Goal: Task Accomplishment & Management: Complete application form

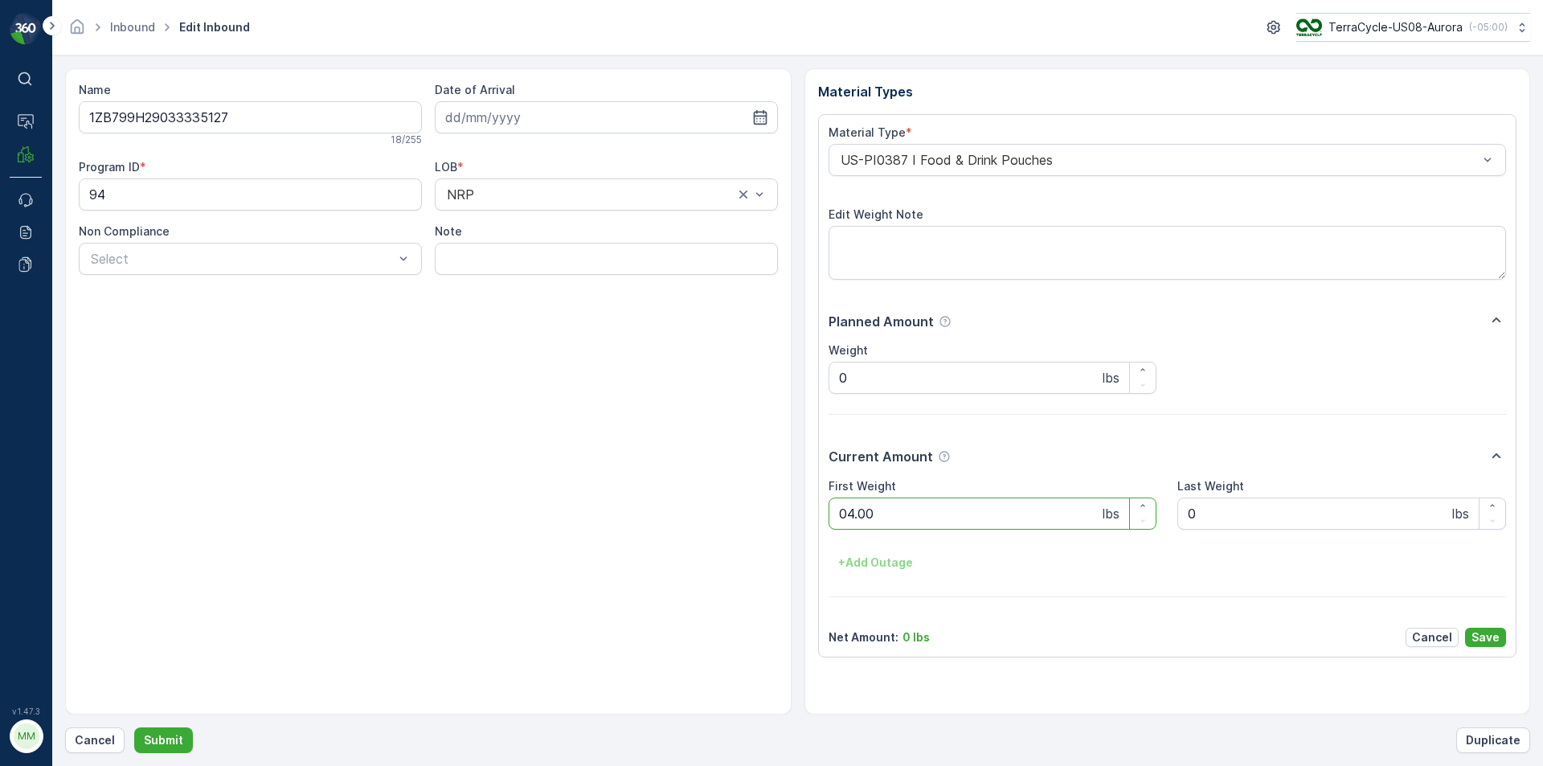
click at [134, 727] on button "Submit" at bounding box center [163, 740] width 59 height 26
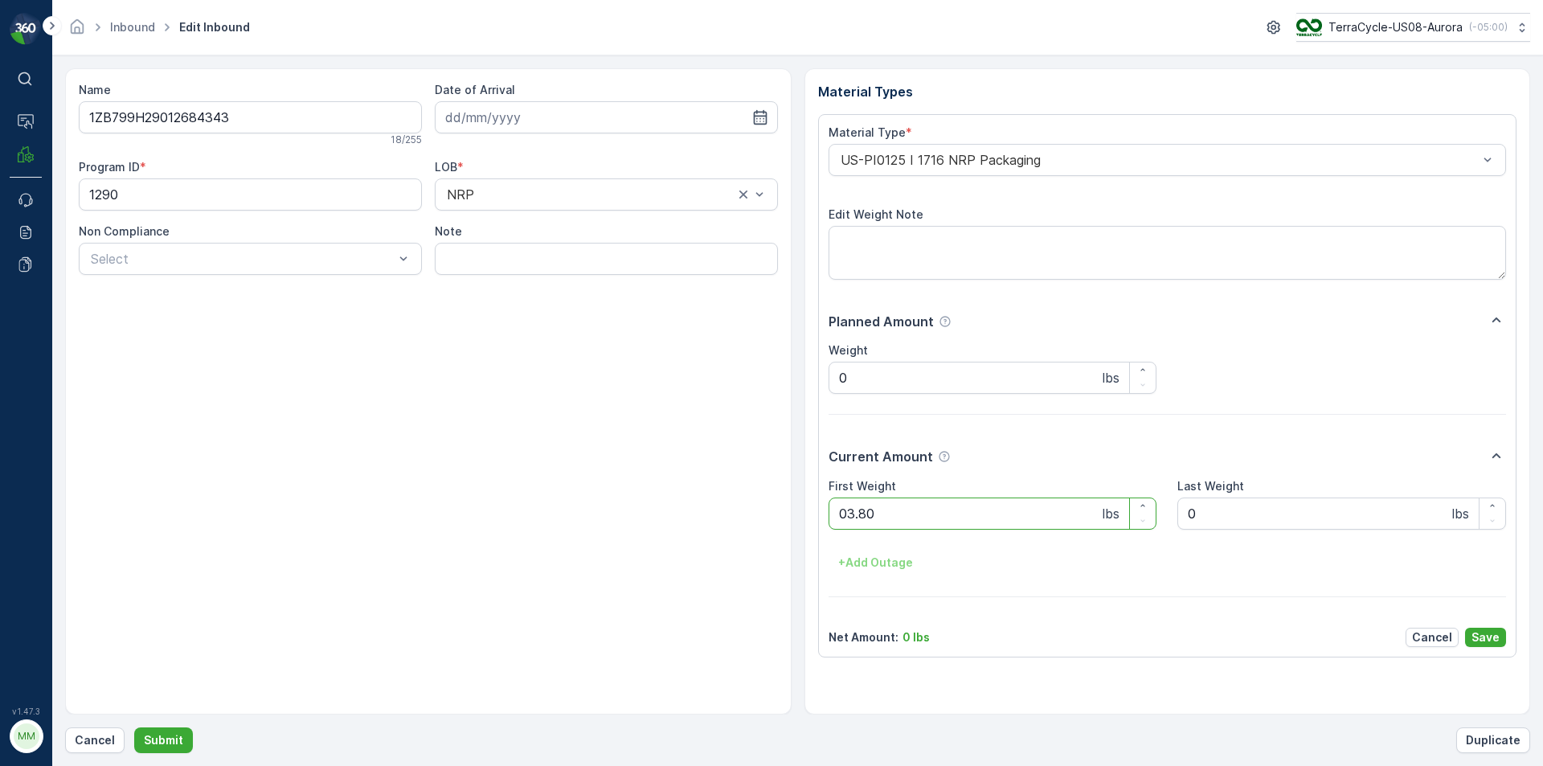
click at [134, 727] on button "Submit" at bounding box center [163, 740] width 59 height 26
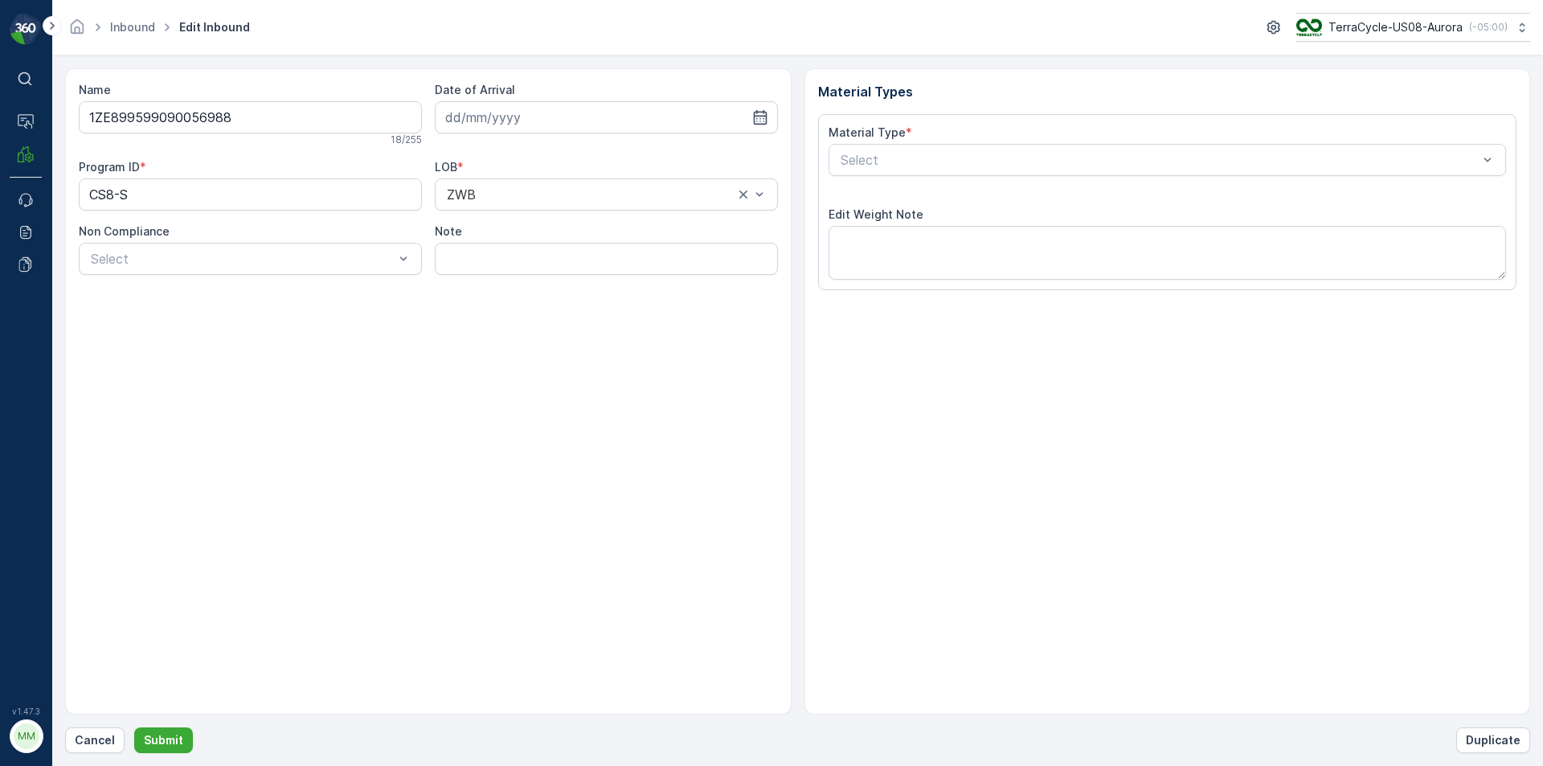
click at [134, 727] on button "Submit" at bounding box center [163, 740] width 59 height 26
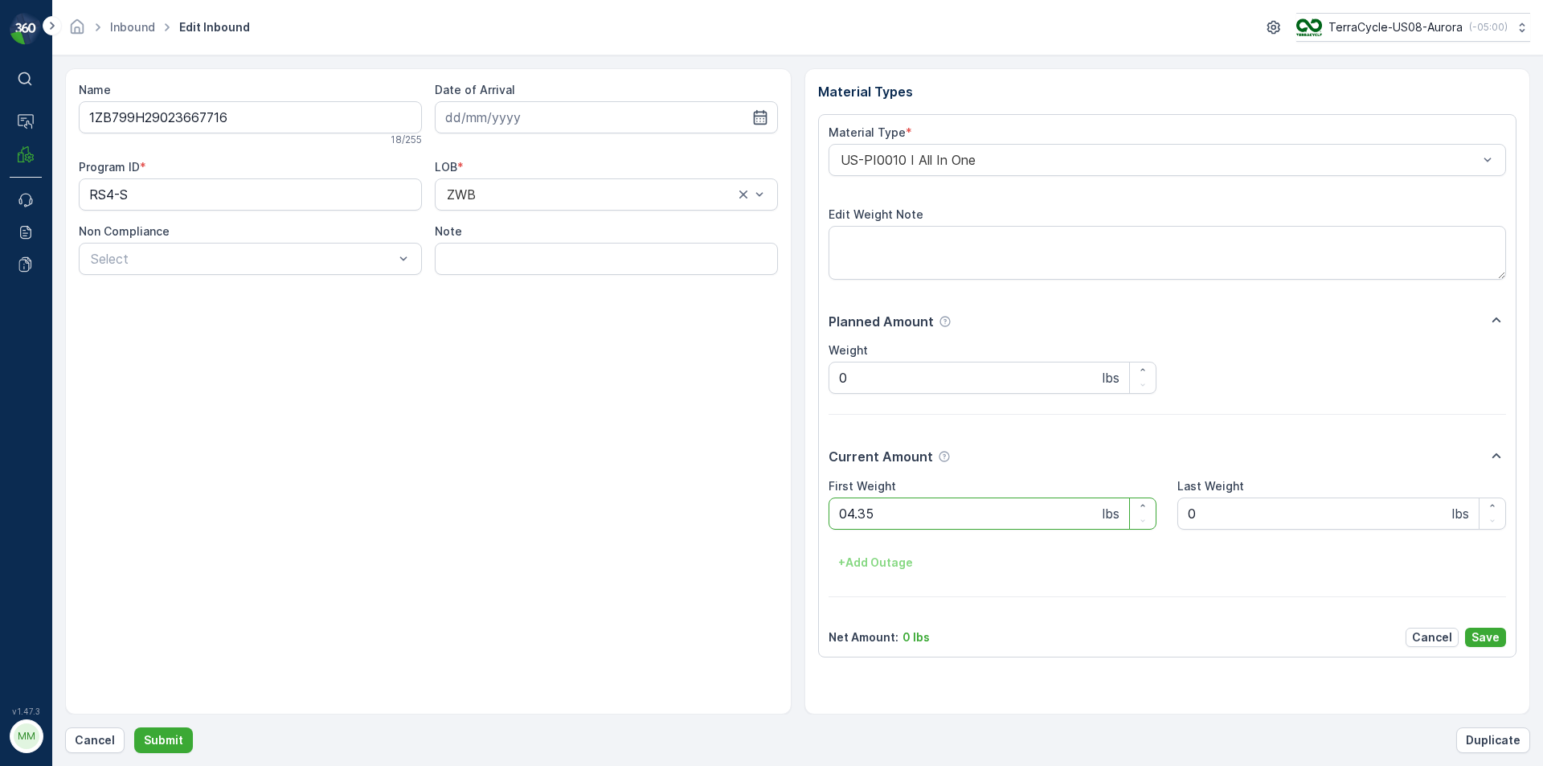
click at [134, 727] on button "Submit" at bounding box center [163, 740] width 59 height 26
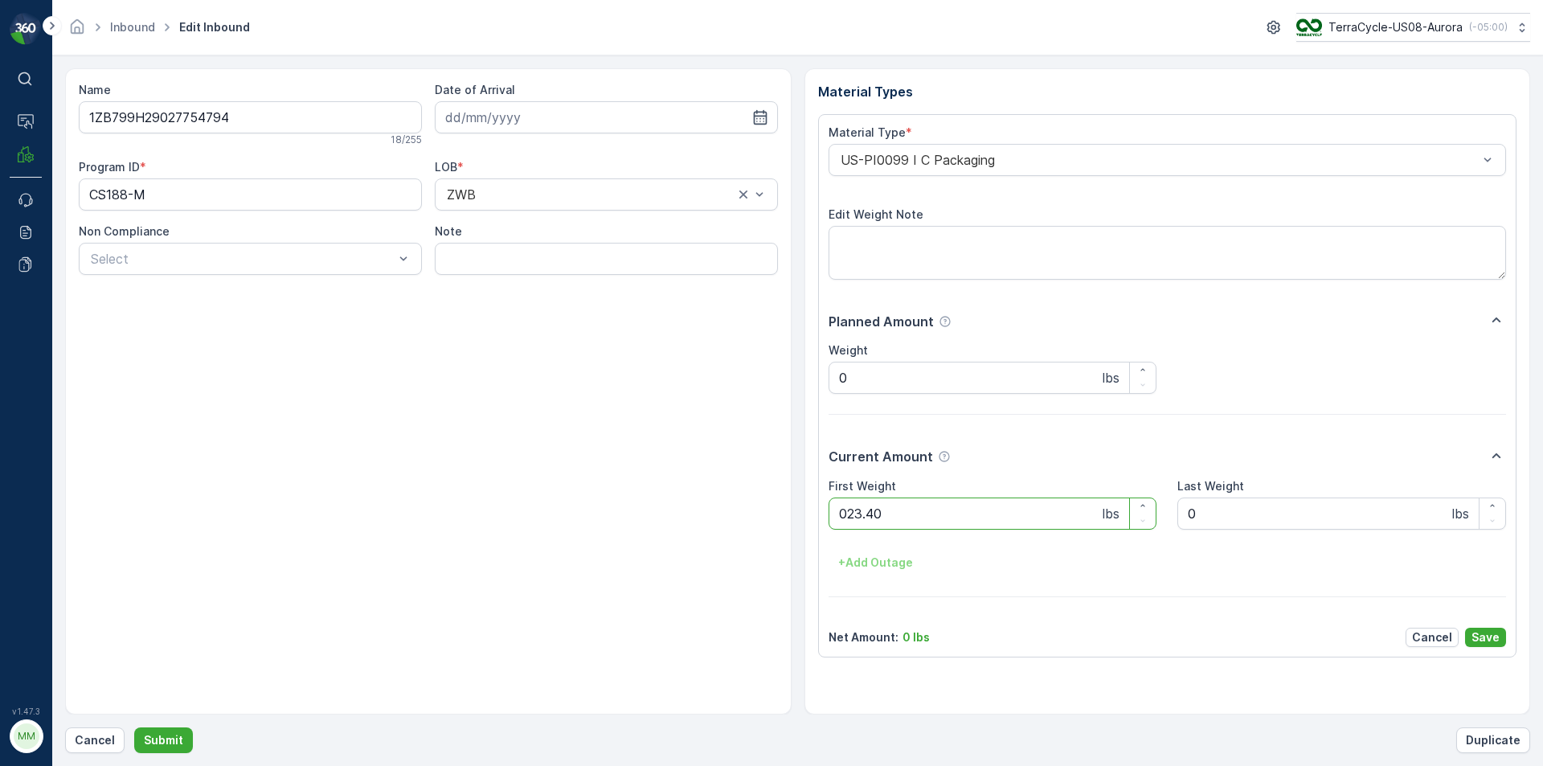
click at [134, 727] on button "Submit" at bounding box center [163, 740] width 59 height 26
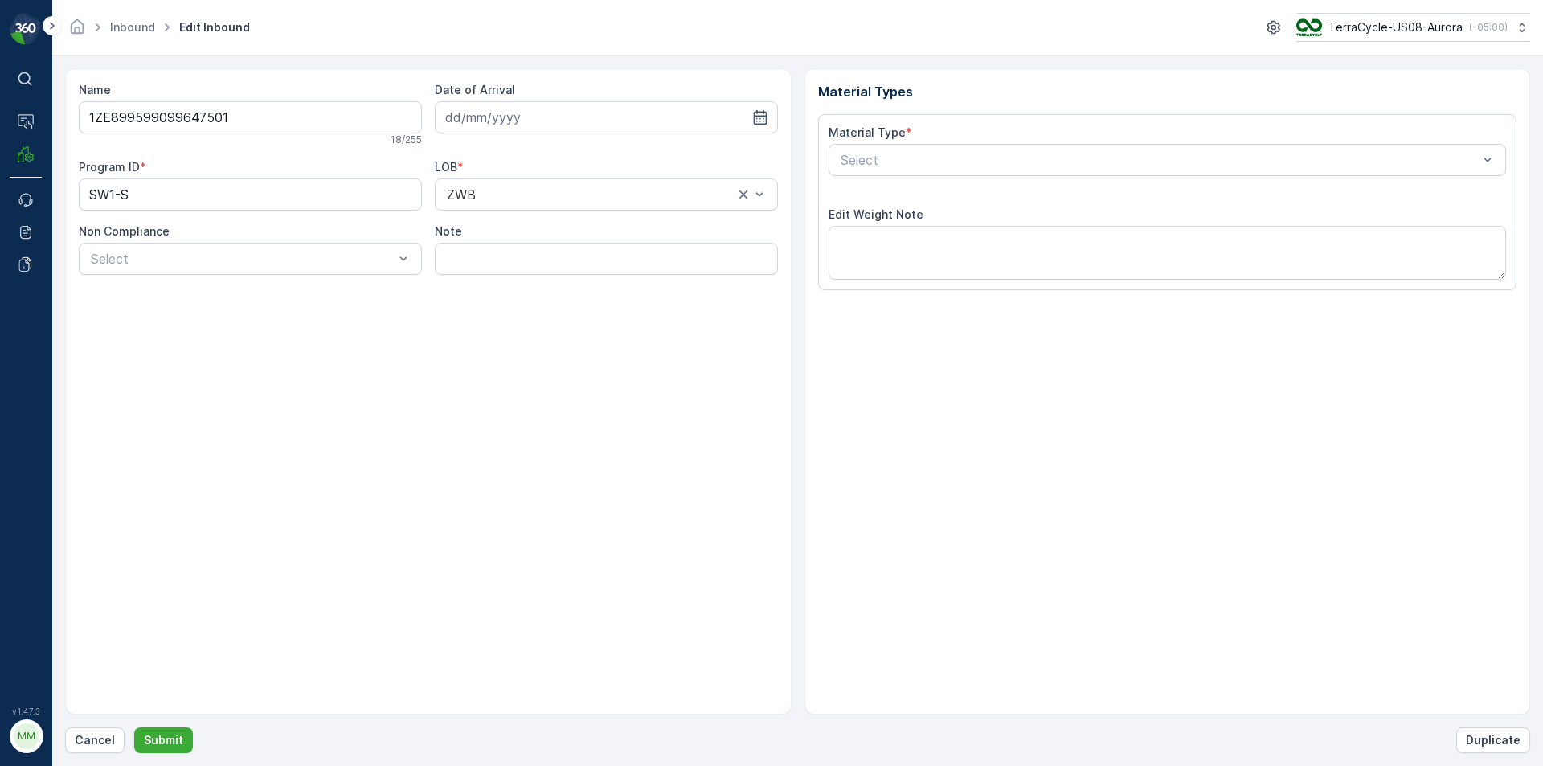
click at [134, 727] on button "Submit" at bounding box center [163, 740] width 59 height 26
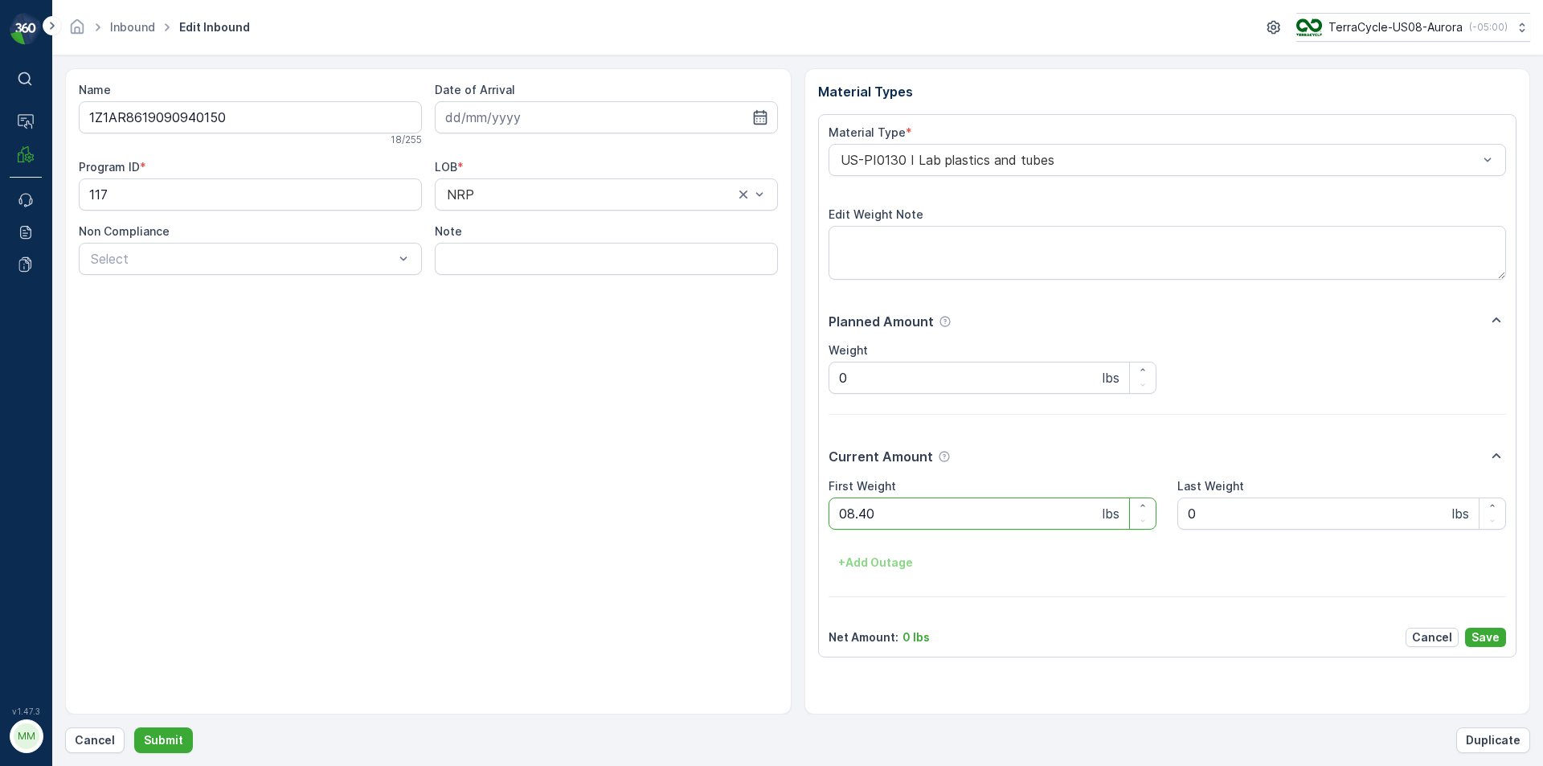
click at [134, 727] on button "Submit" at bounding box center [163, 740] width 59 height 26
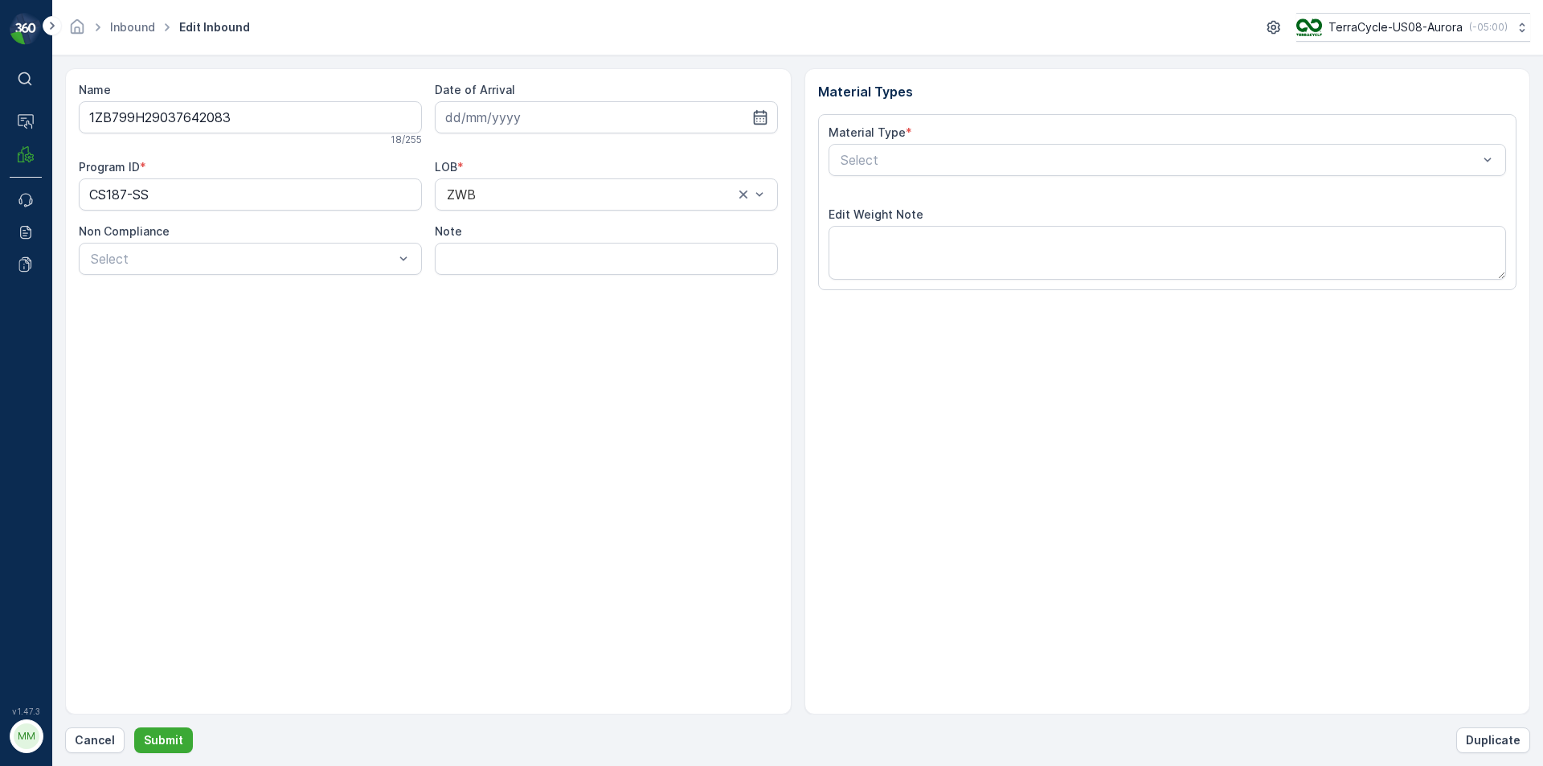
click at [134, 727] on button "Submit" at bounding box center [163, 740] width 59 height 26
type input "1ZE899599092265329"
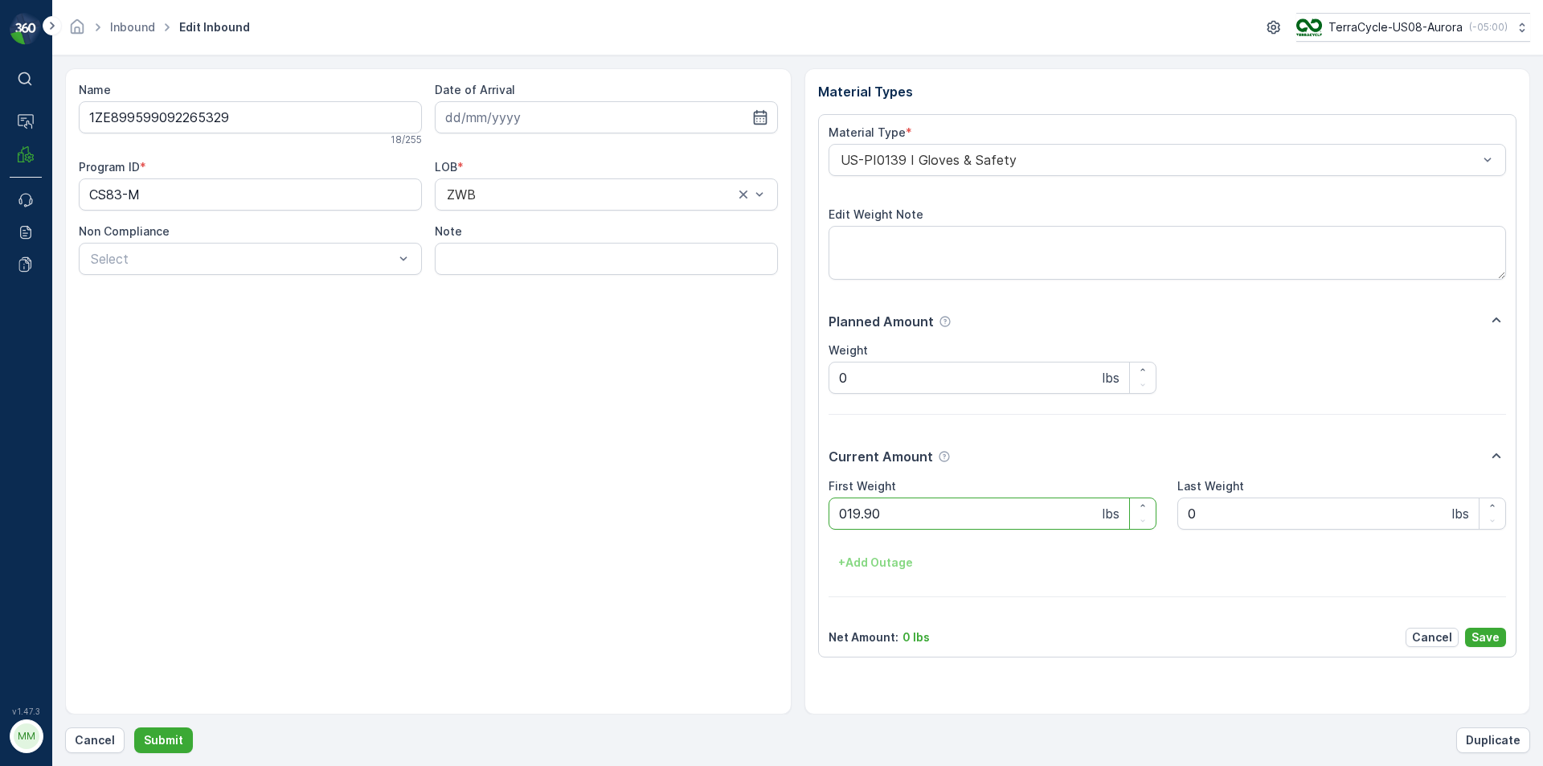
click at [134, 727] on button "Submit" at bounding box center [163, 740] width 59 height 26
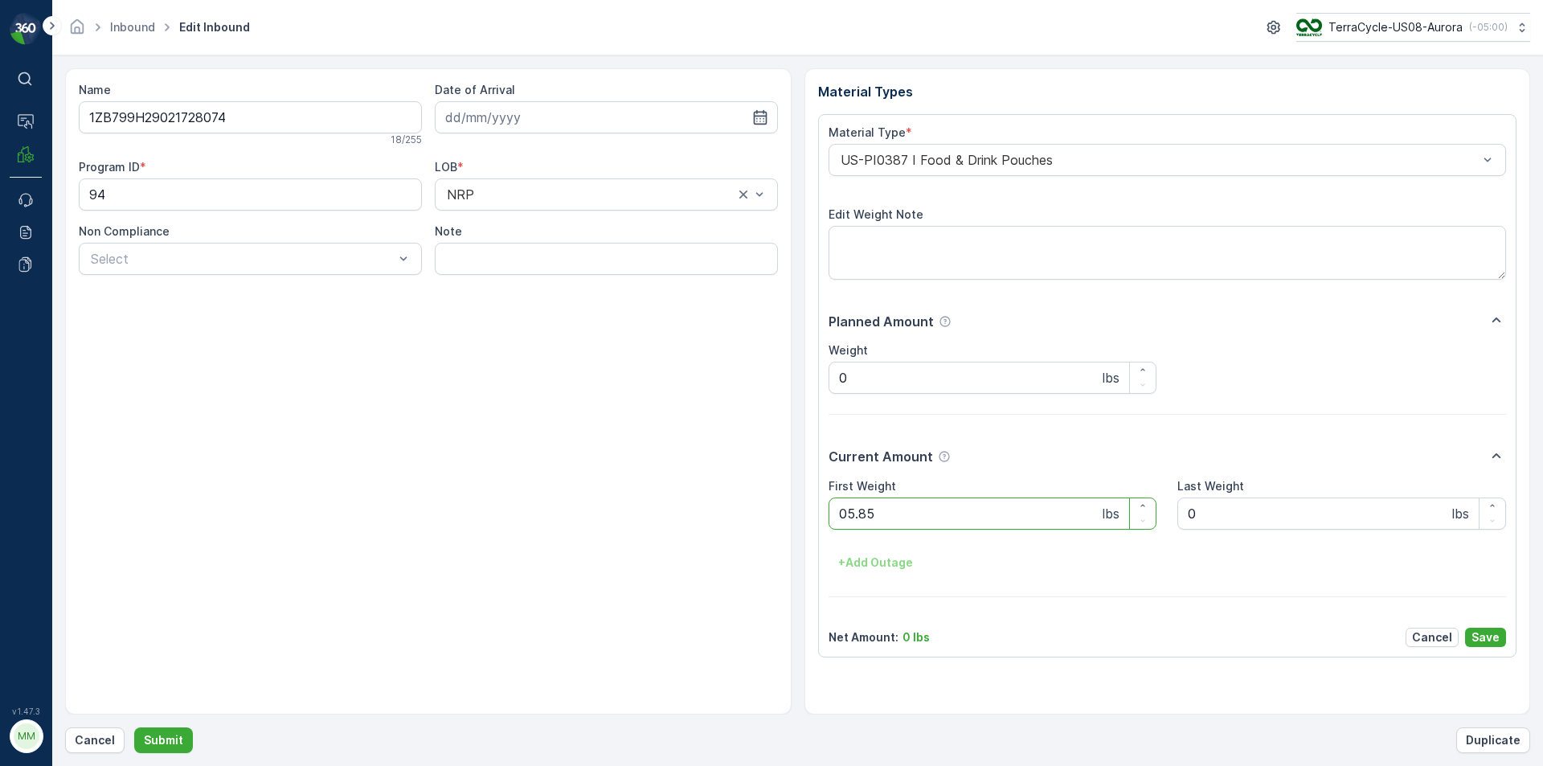
click at [134, 727] on button "Submit" at bounding box center [163, 740] width 59 height 26
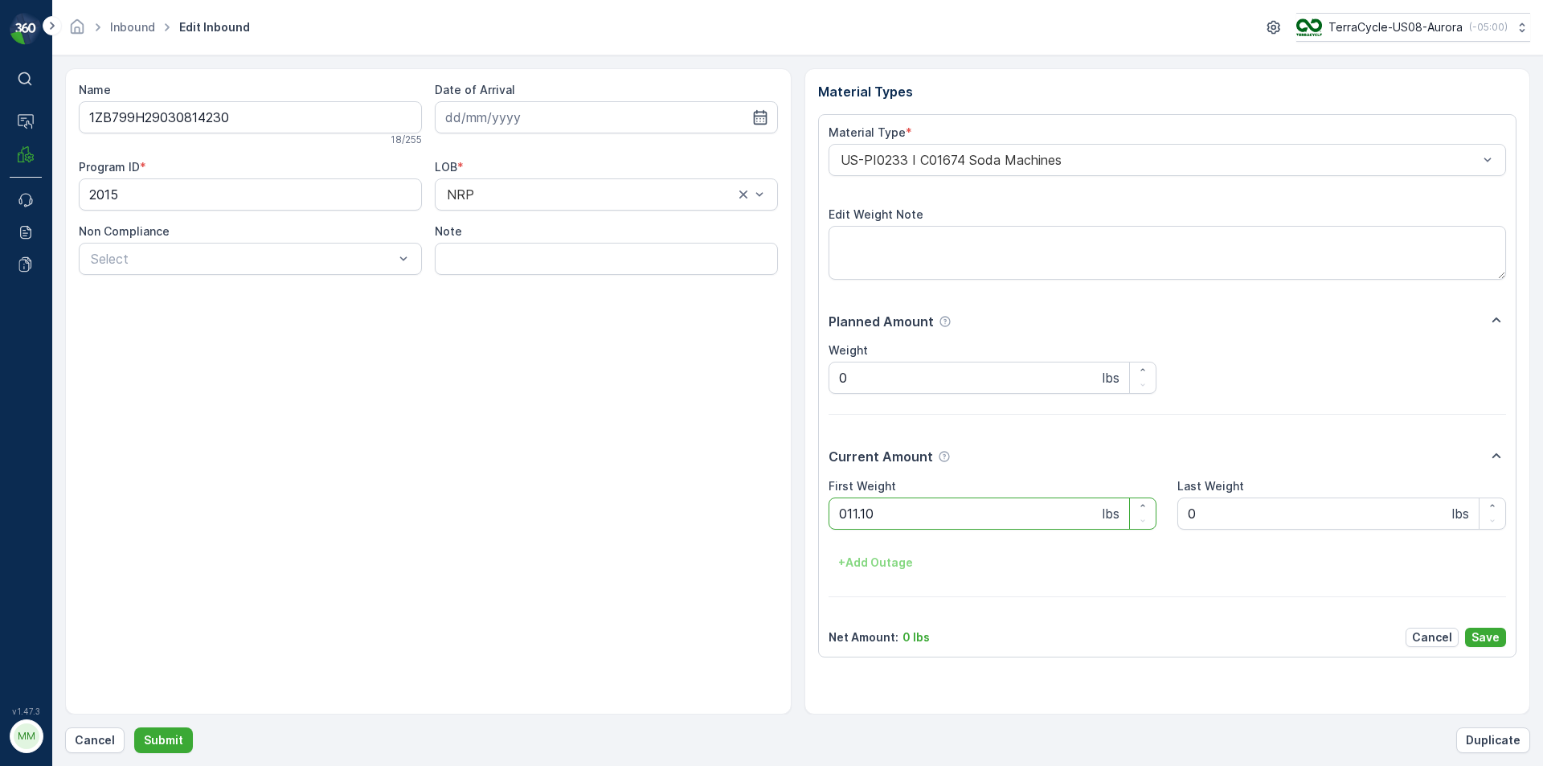
click at [134, 727] on button "Submit" at bounding box center [163, 740] width 59 height 26
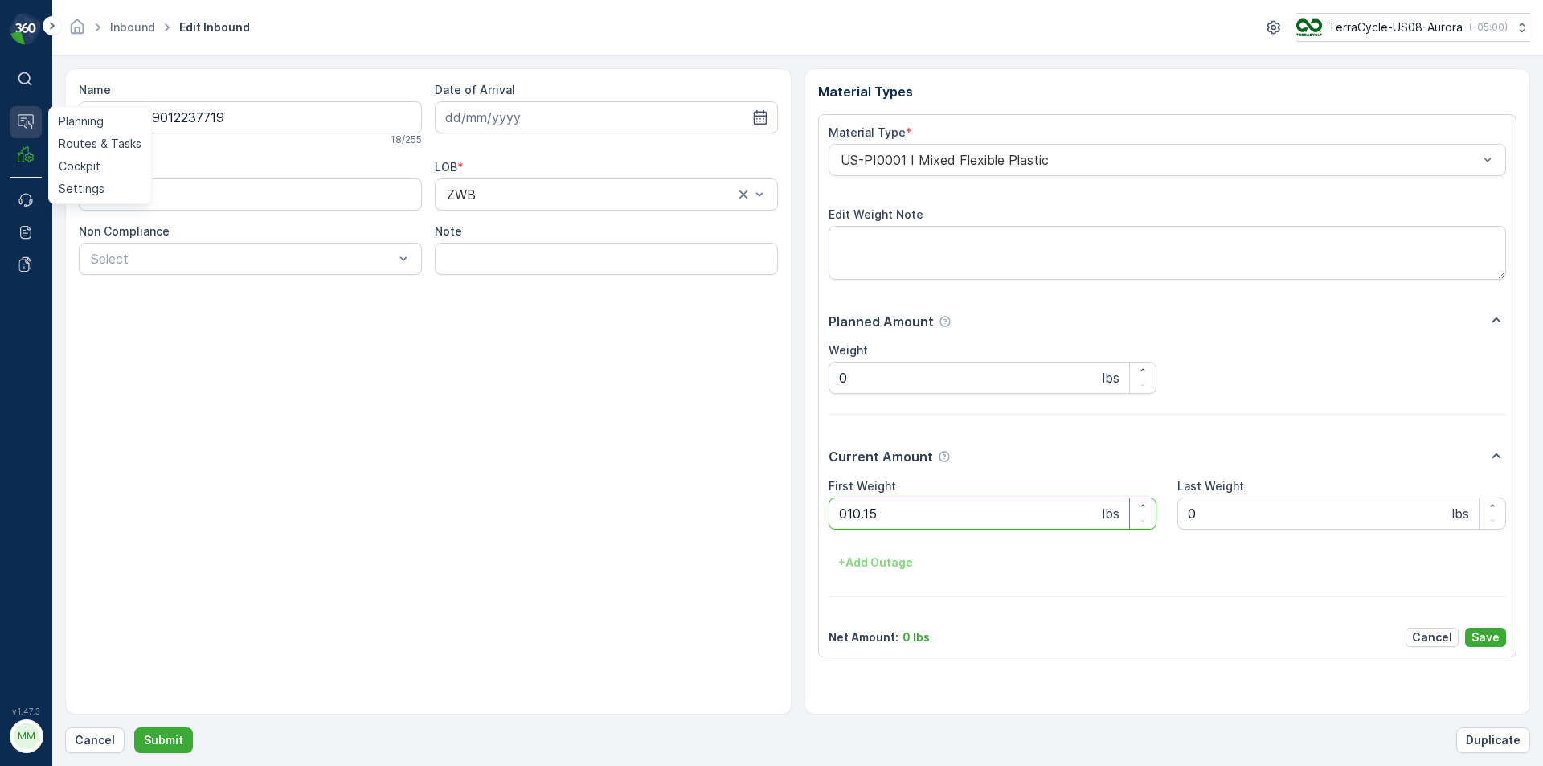
click at [134, 727] on button "Submit" at bounding box center [163, 740] width 59 height 26
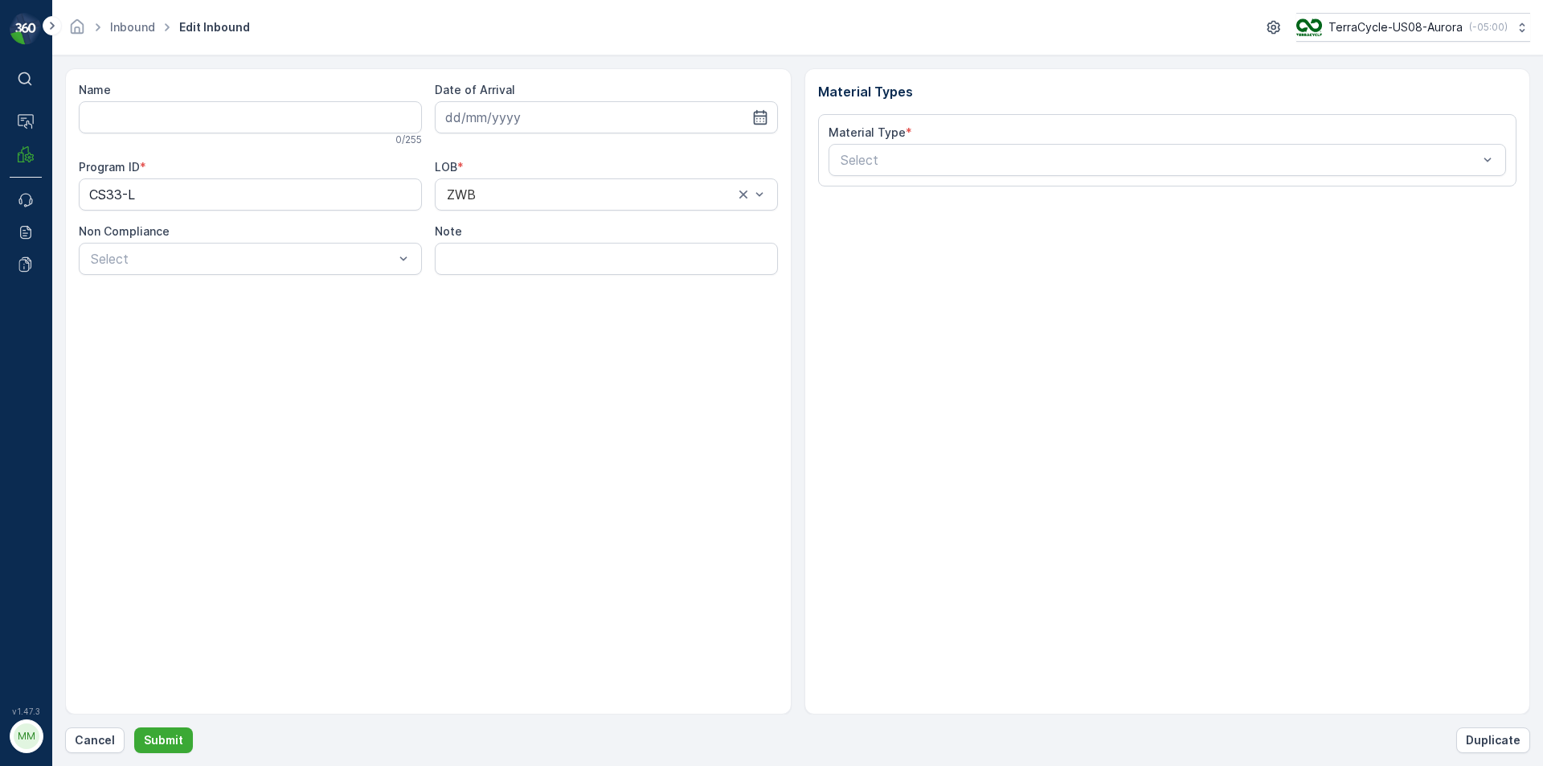
type input "1ZE899599092494742"
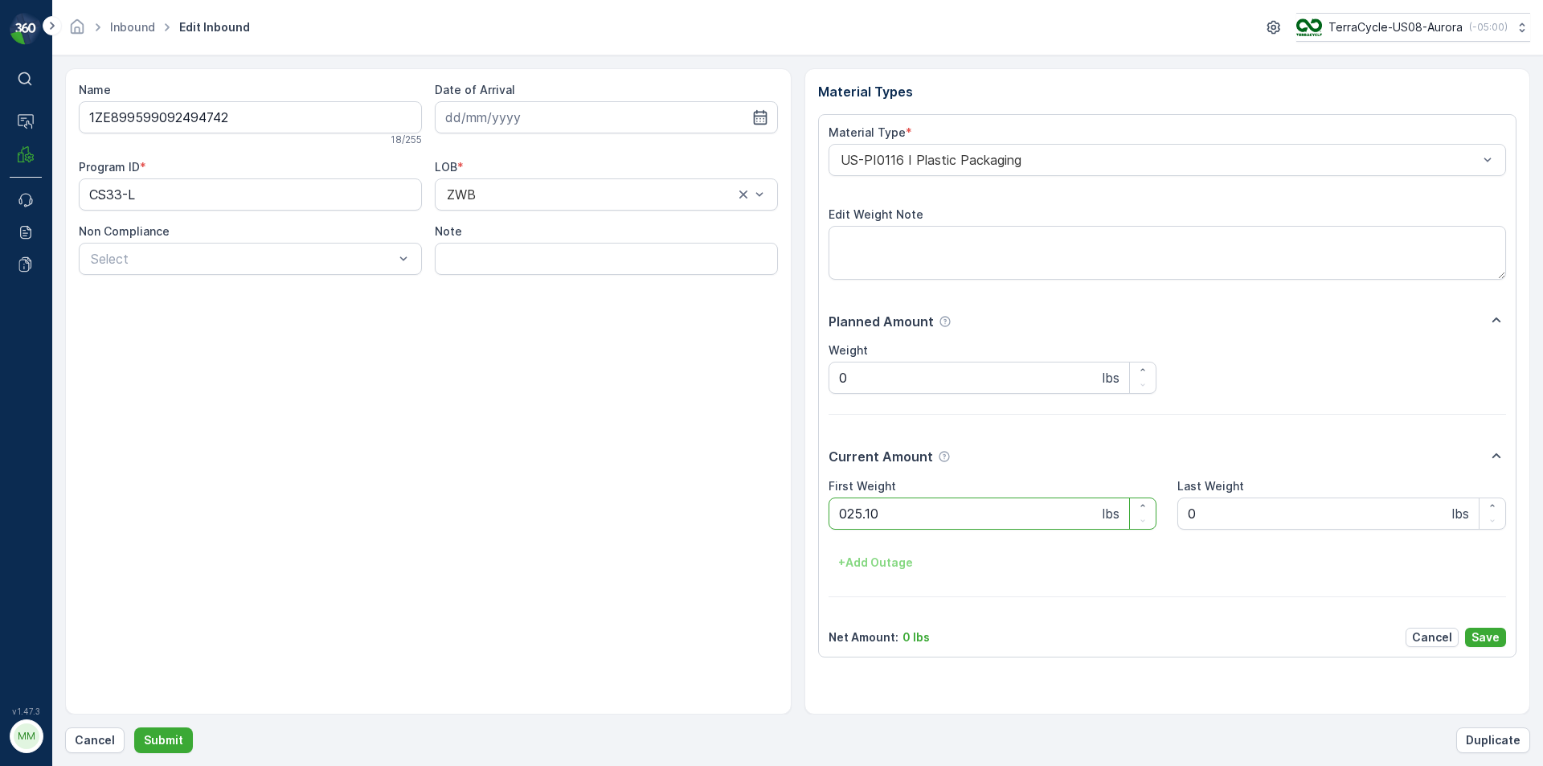
click at [134, 727] on button "Submit" at bounding box center [163, 740] width 59 height 26
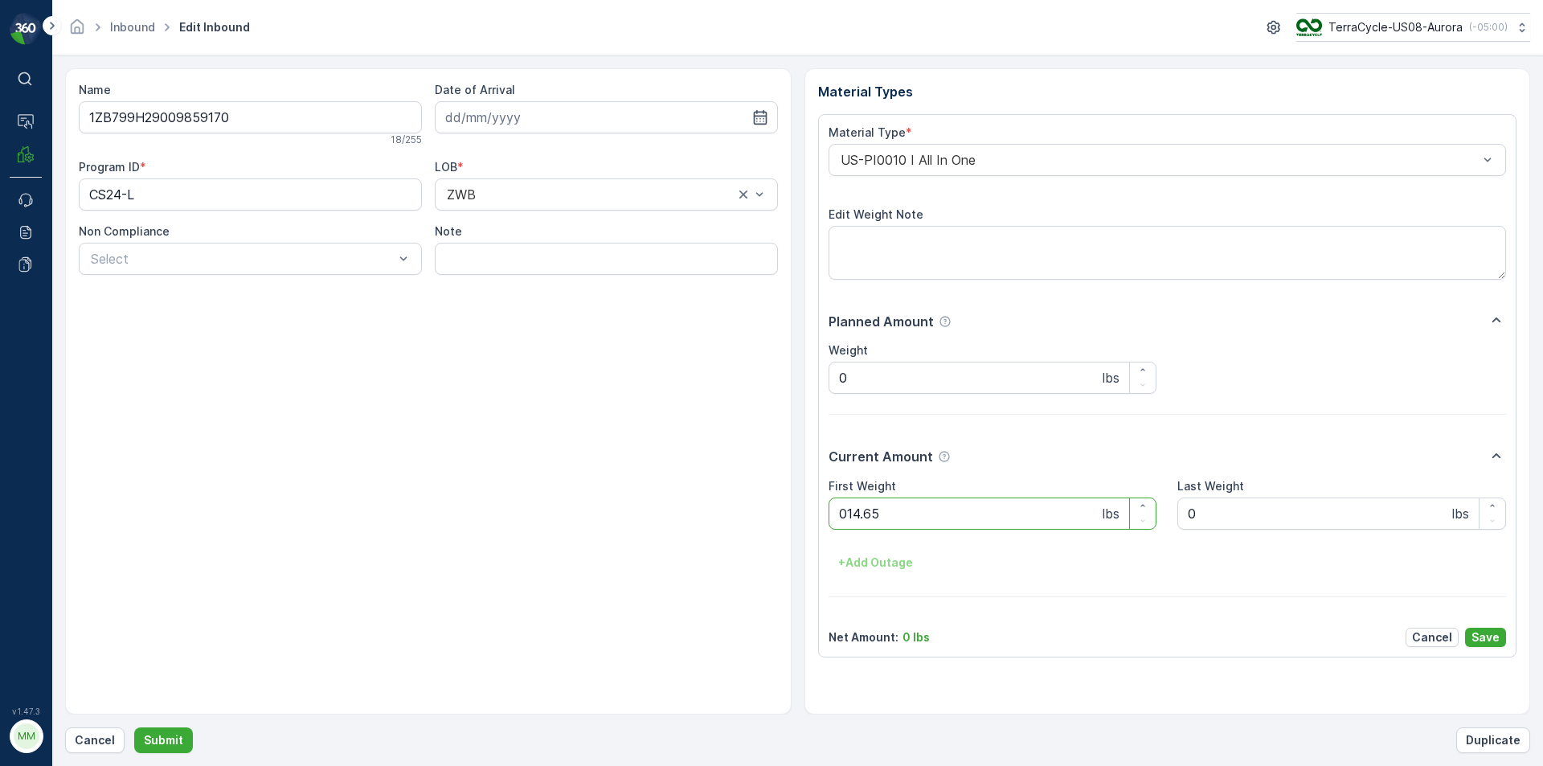
click at [134, 727] on button "Submit" at bounding box center [163, 740] width 59 height 26
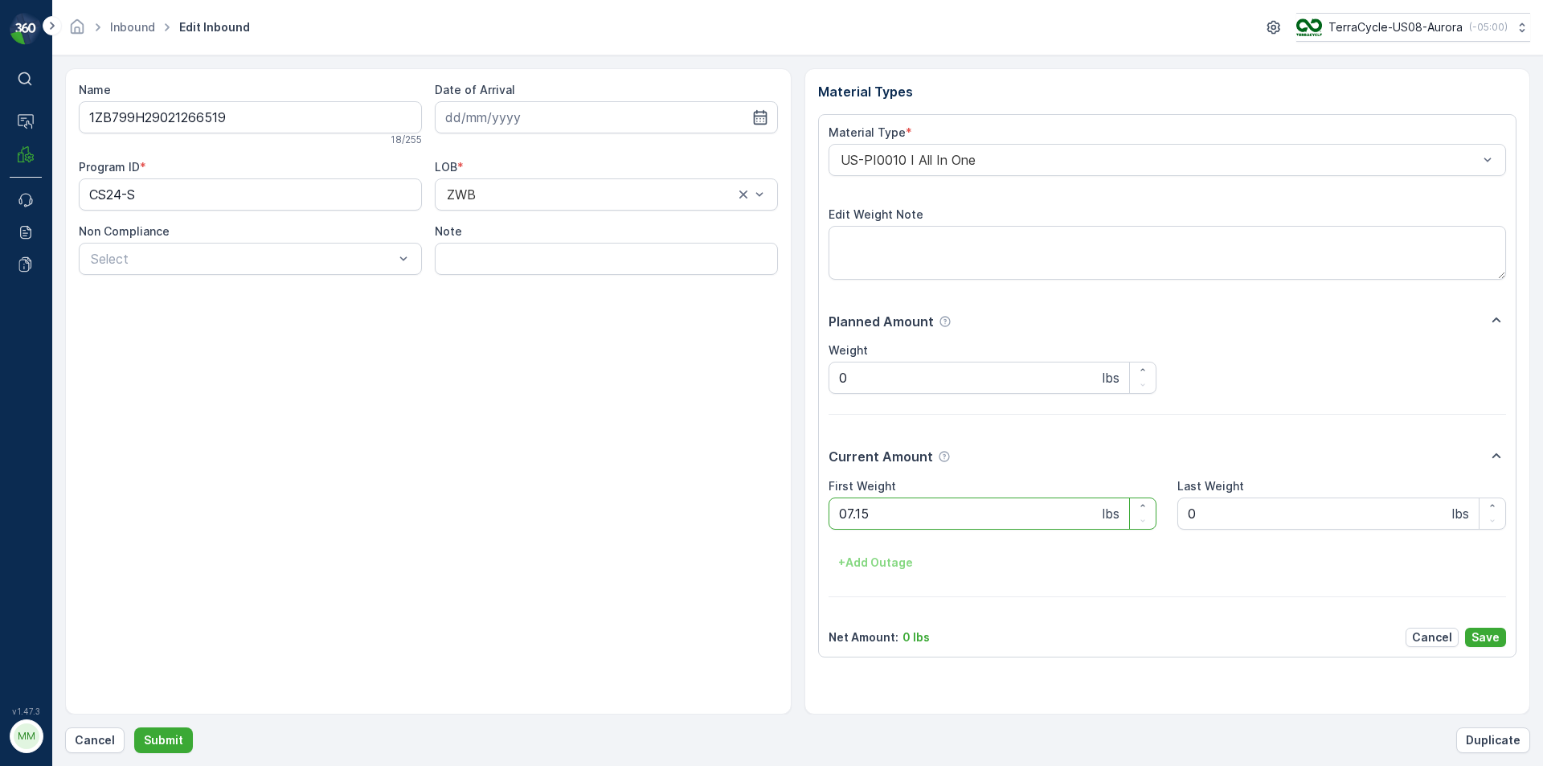
click at [134, 727] on button "Submit" at bounding box center [163, 740] width 59 height 26
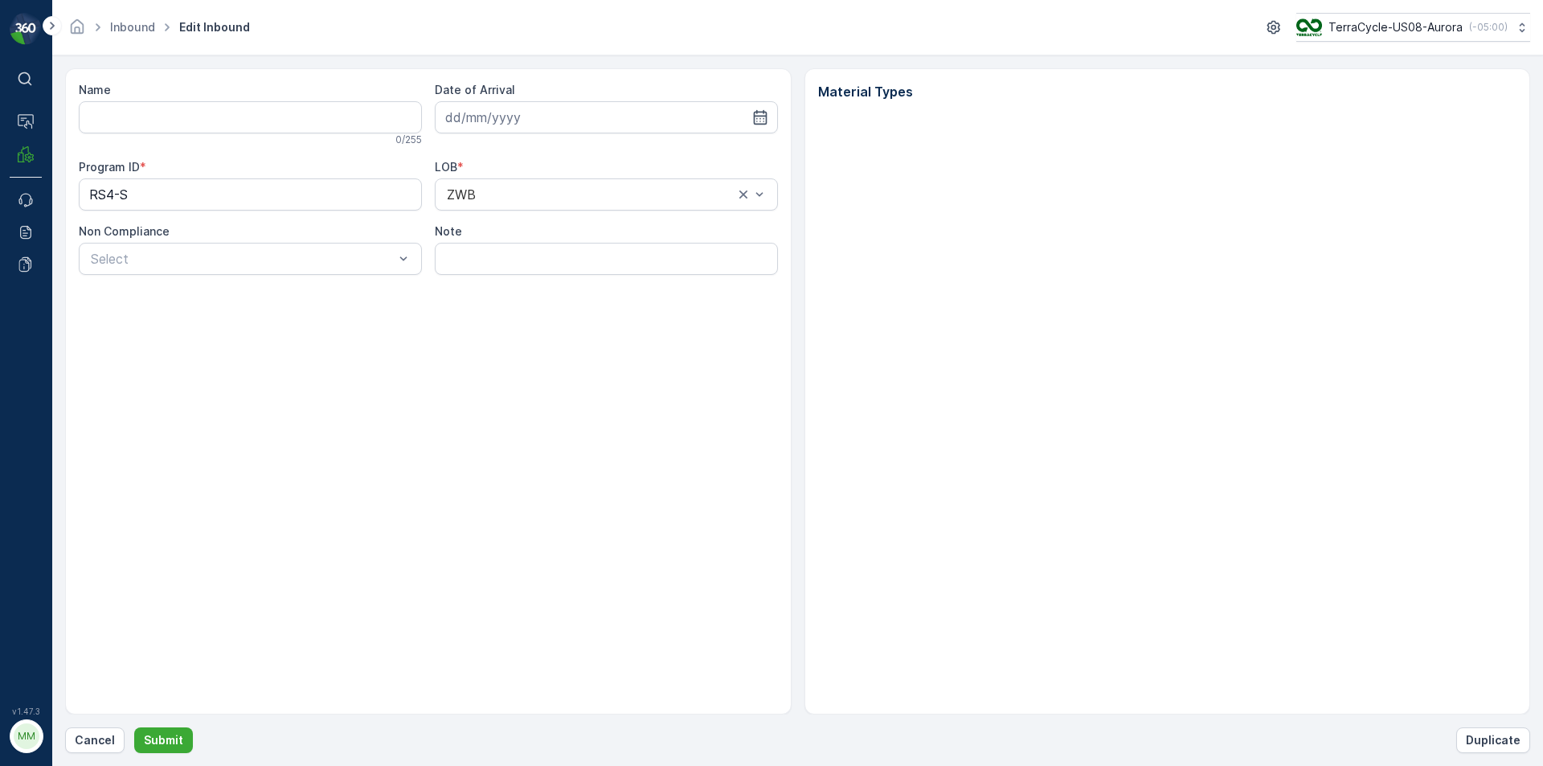
type input "1ZB799H29025463450"
type input "[DATE]"
type input "03.02.2025"
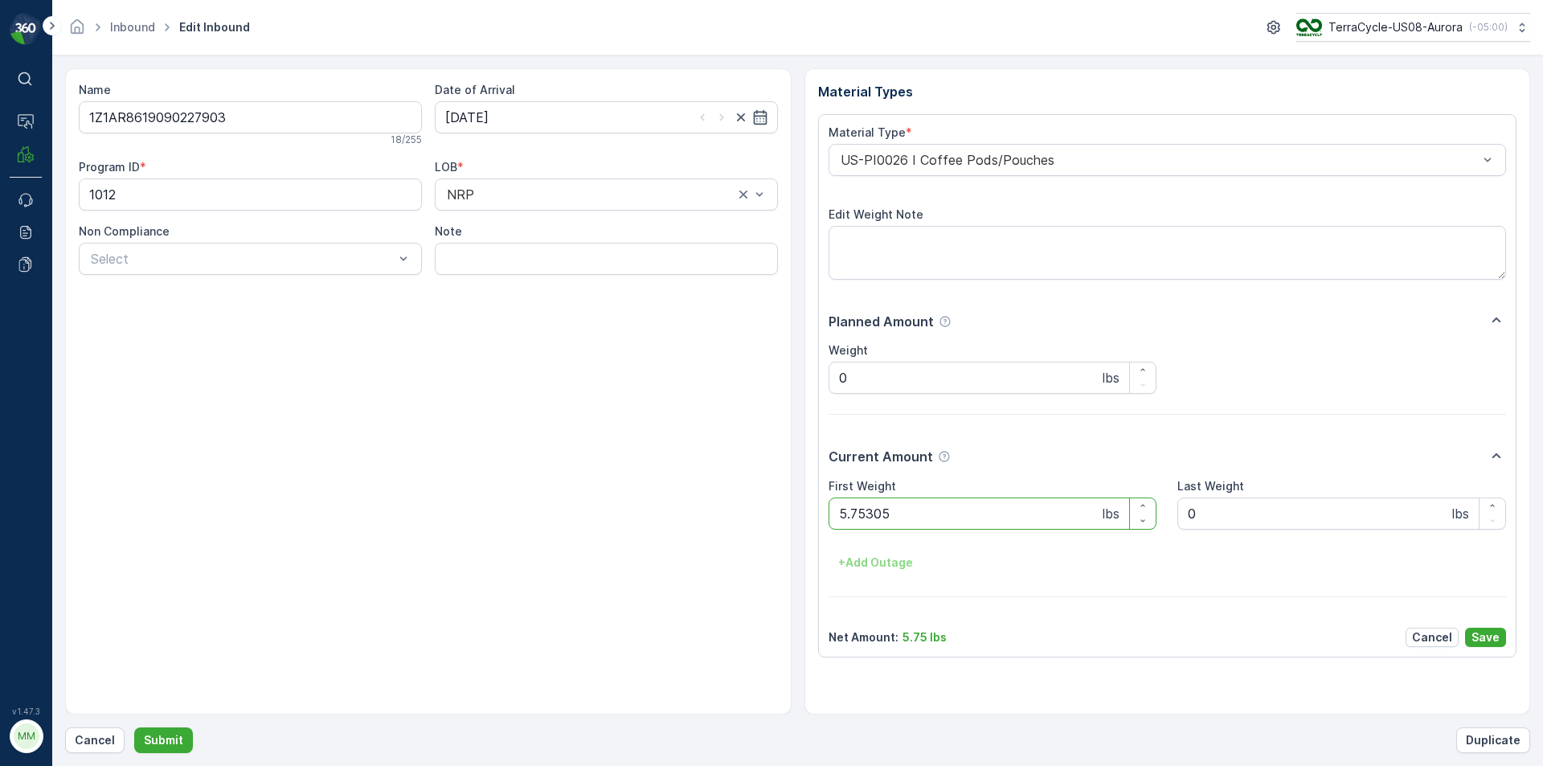
click at [134, 727] on button "Submit" at bounding box center [163, 740] width 59 height 26
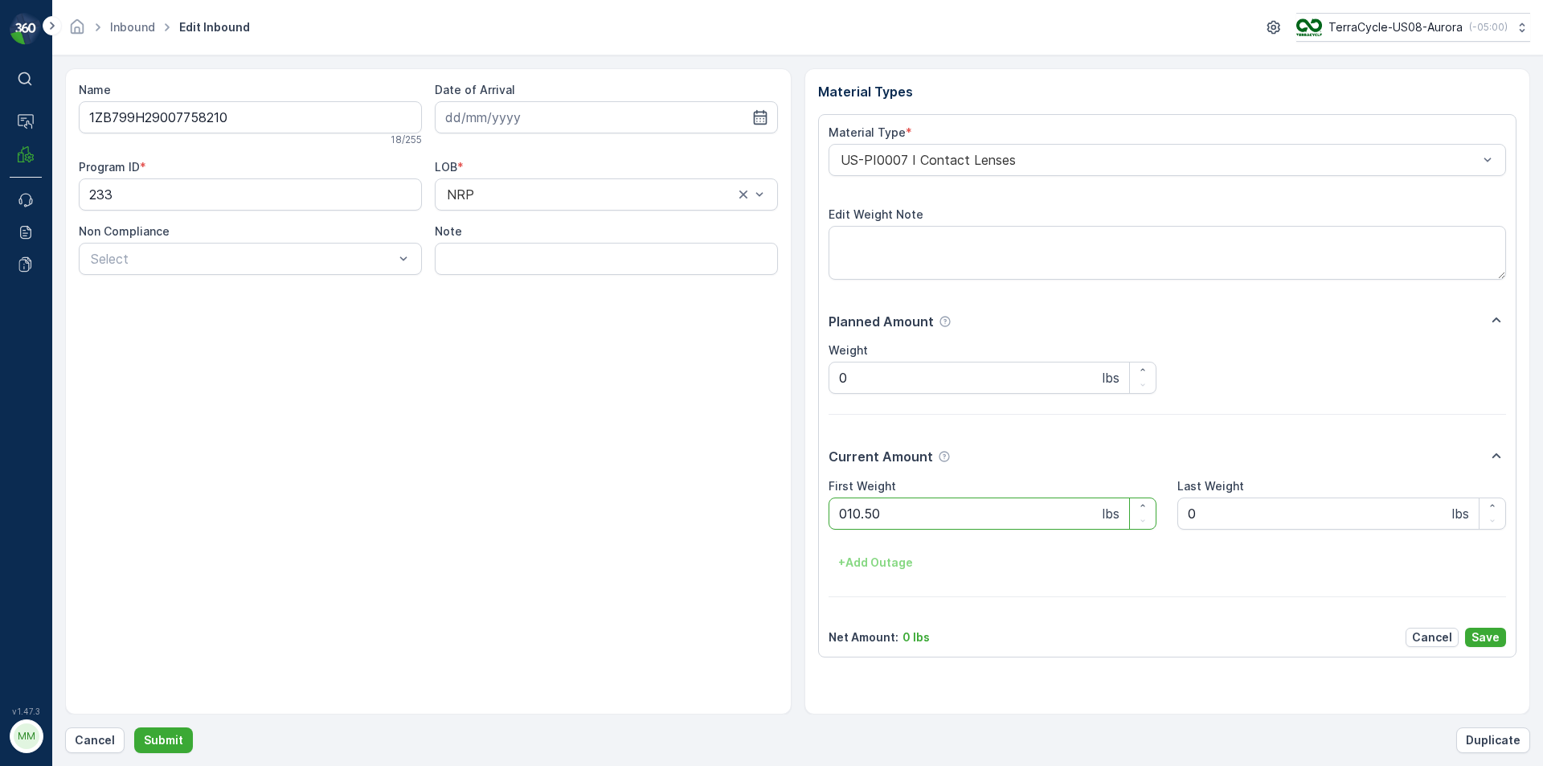
click at [134, 727] on button "Submit" at bounding box center [163, 740] width 59 height 26
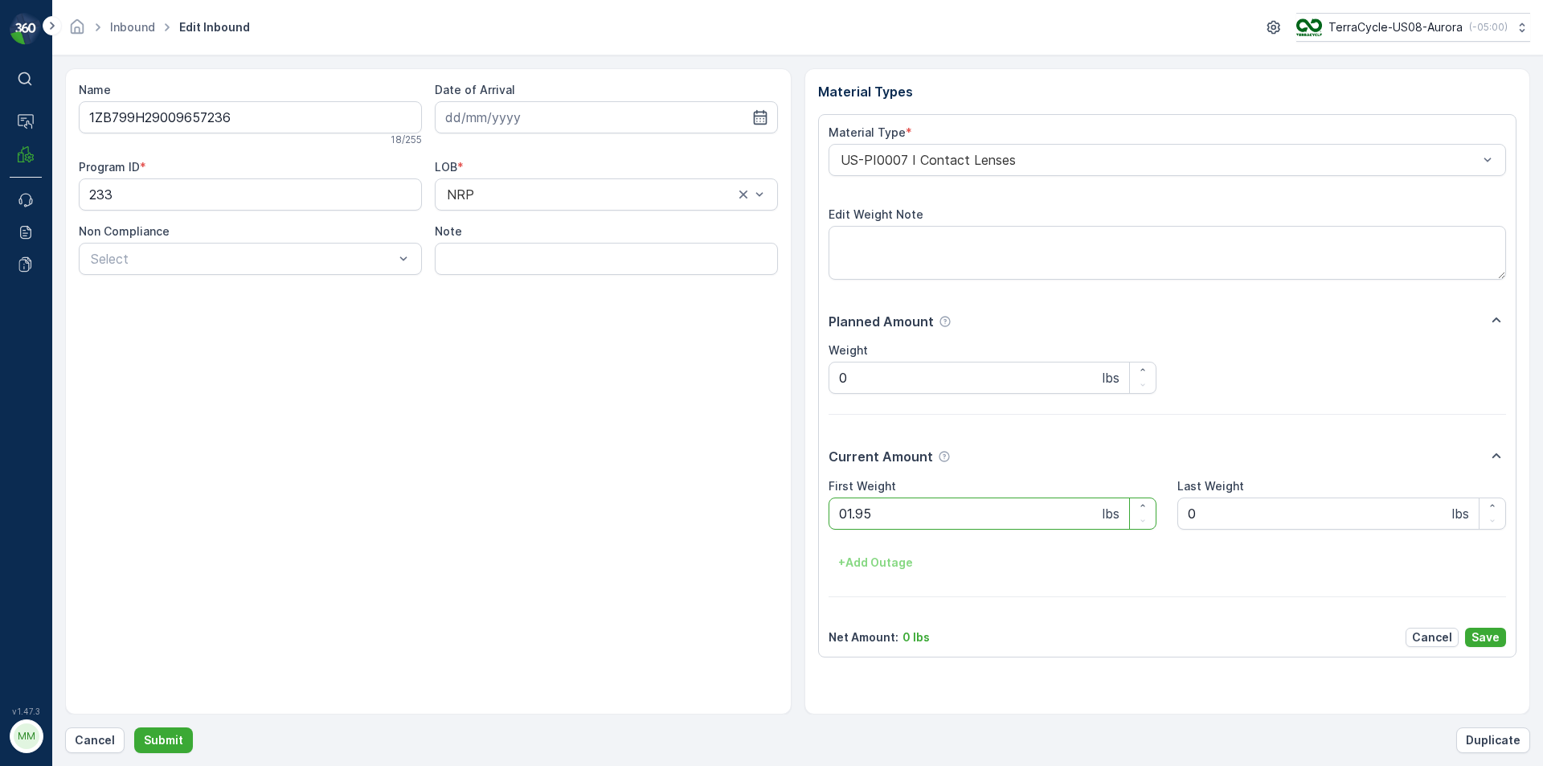
click at [134, 727] on button "Submit" at bounding box center [163, 740] width 59 height 26
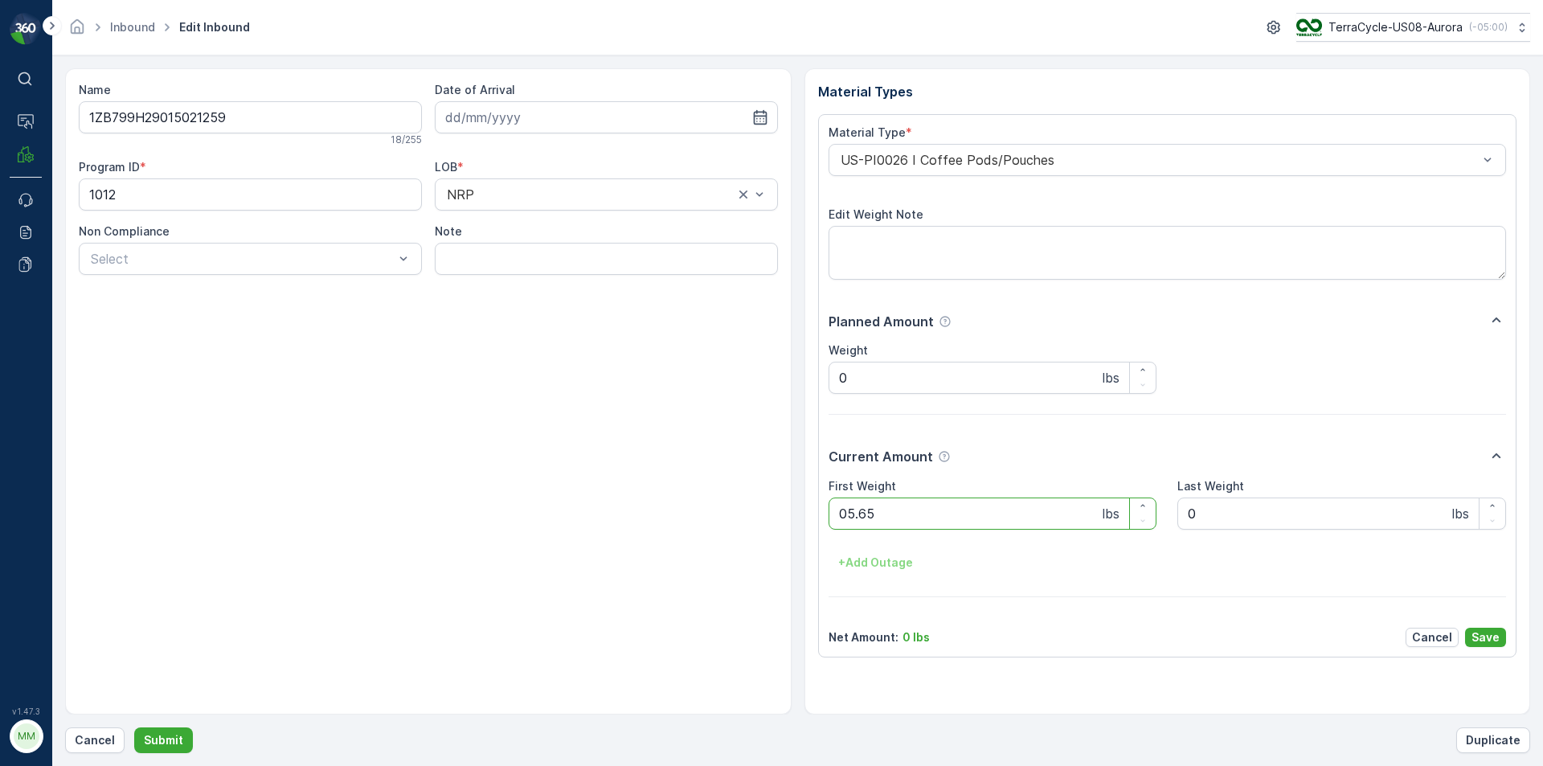
click at [134, 727] on button "Submit" at bounding box center [163, 740] width 59 height 26
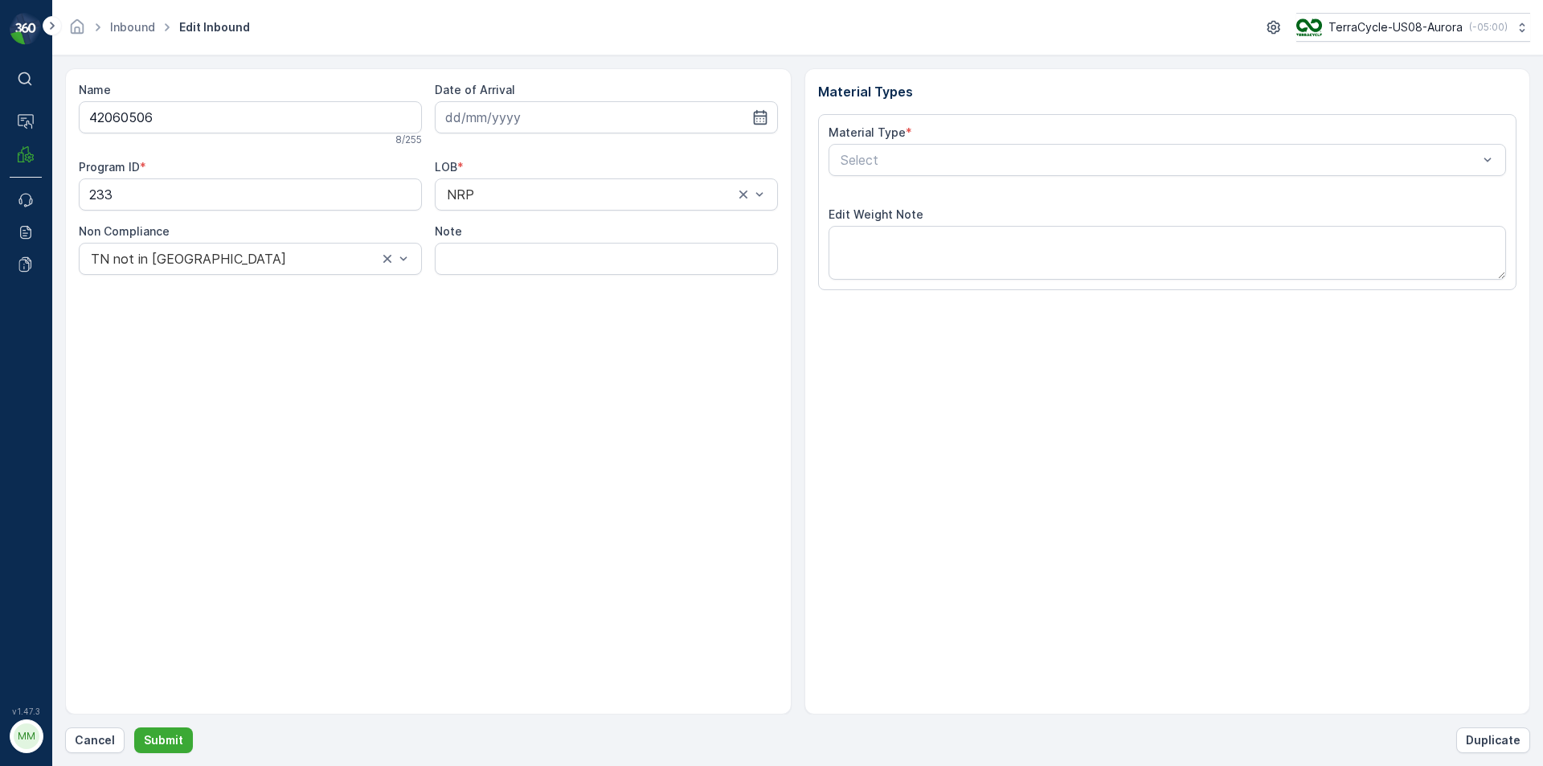
type input "10.07.2025"
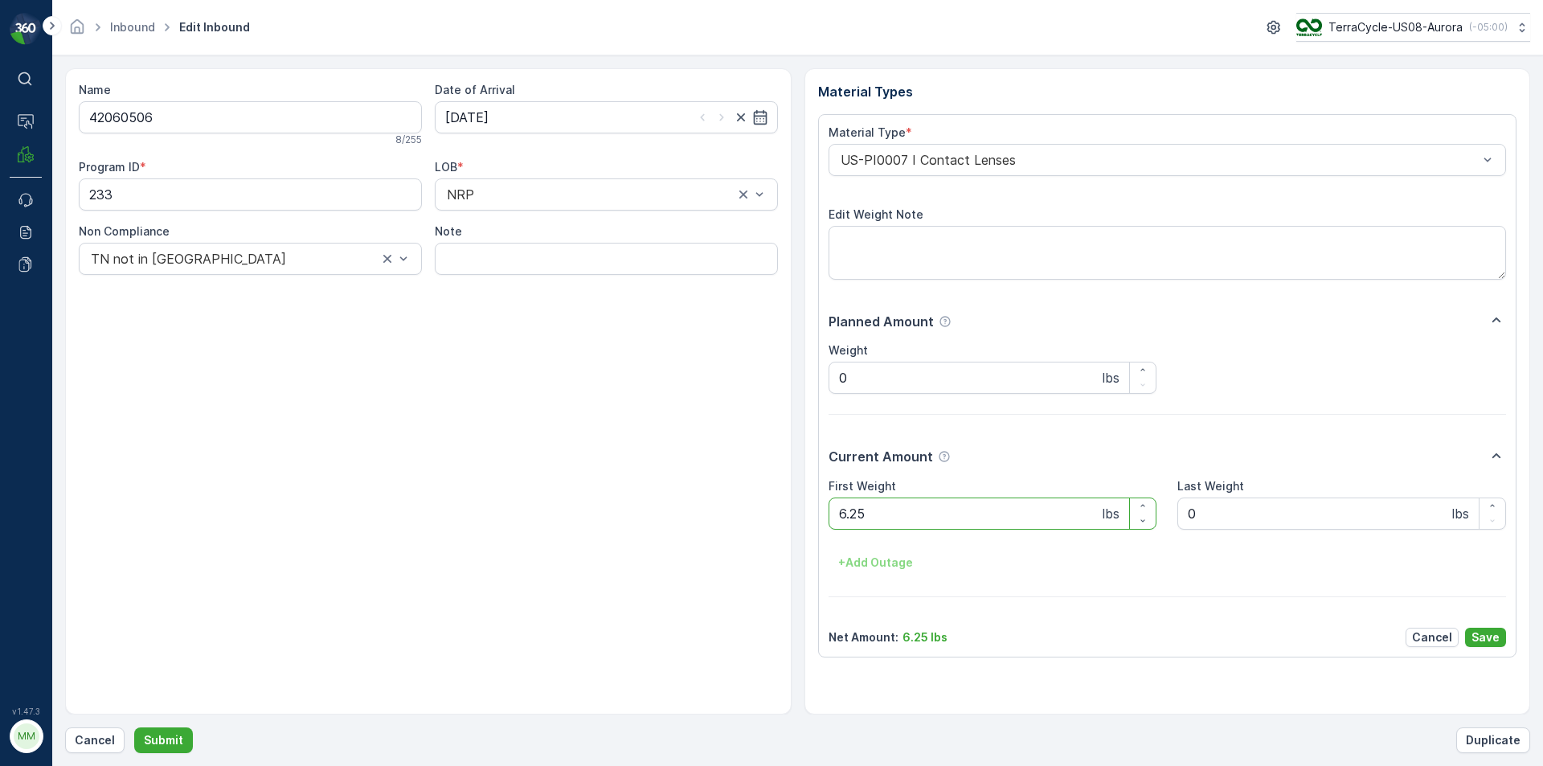
click at [134, 727] on button "Submit" at bounding box center [163, 740] width 59 height 26
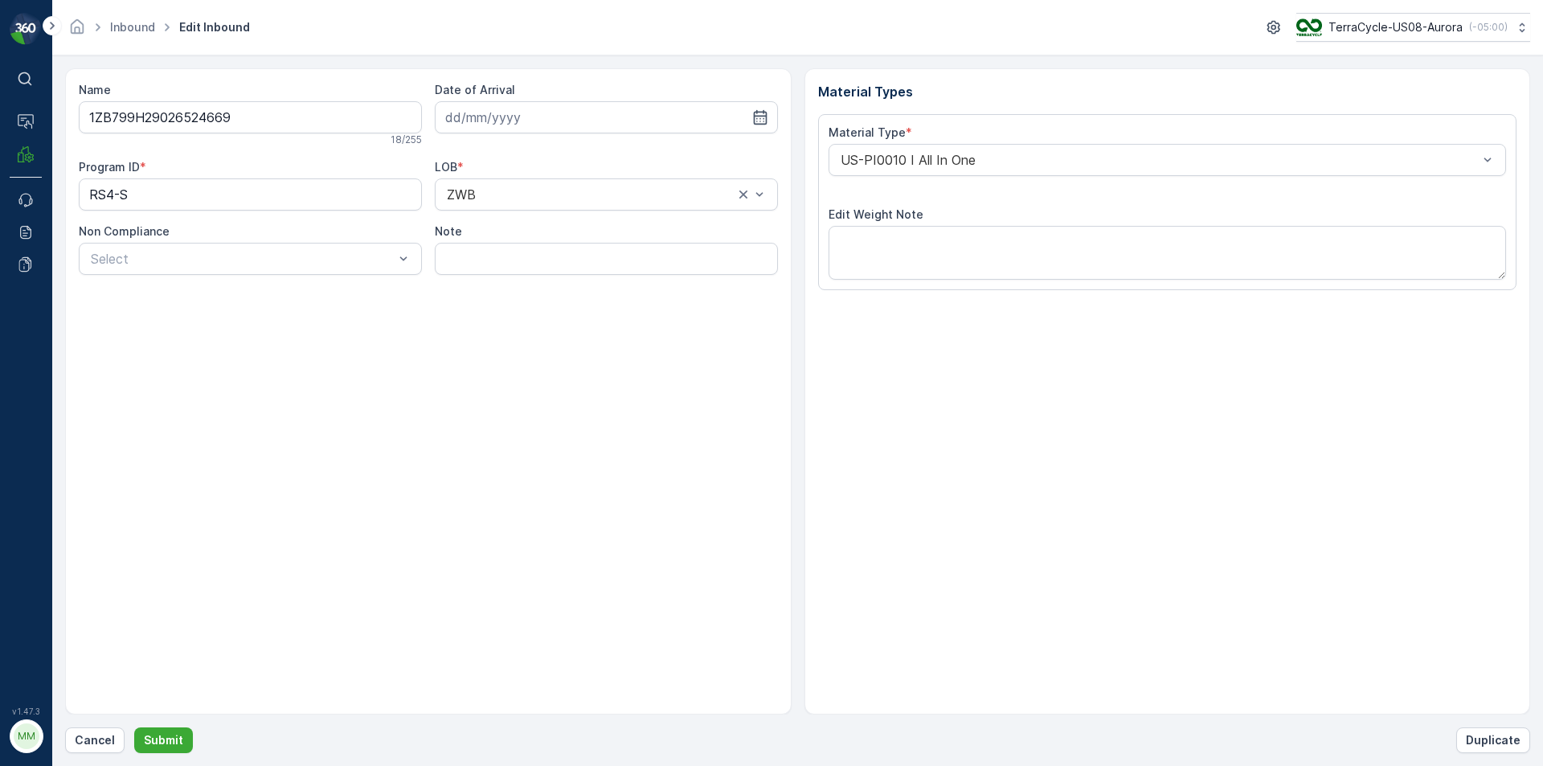
click at [134, 727] on button "Submit" at bounding box center [163, 740] width 59 height 26
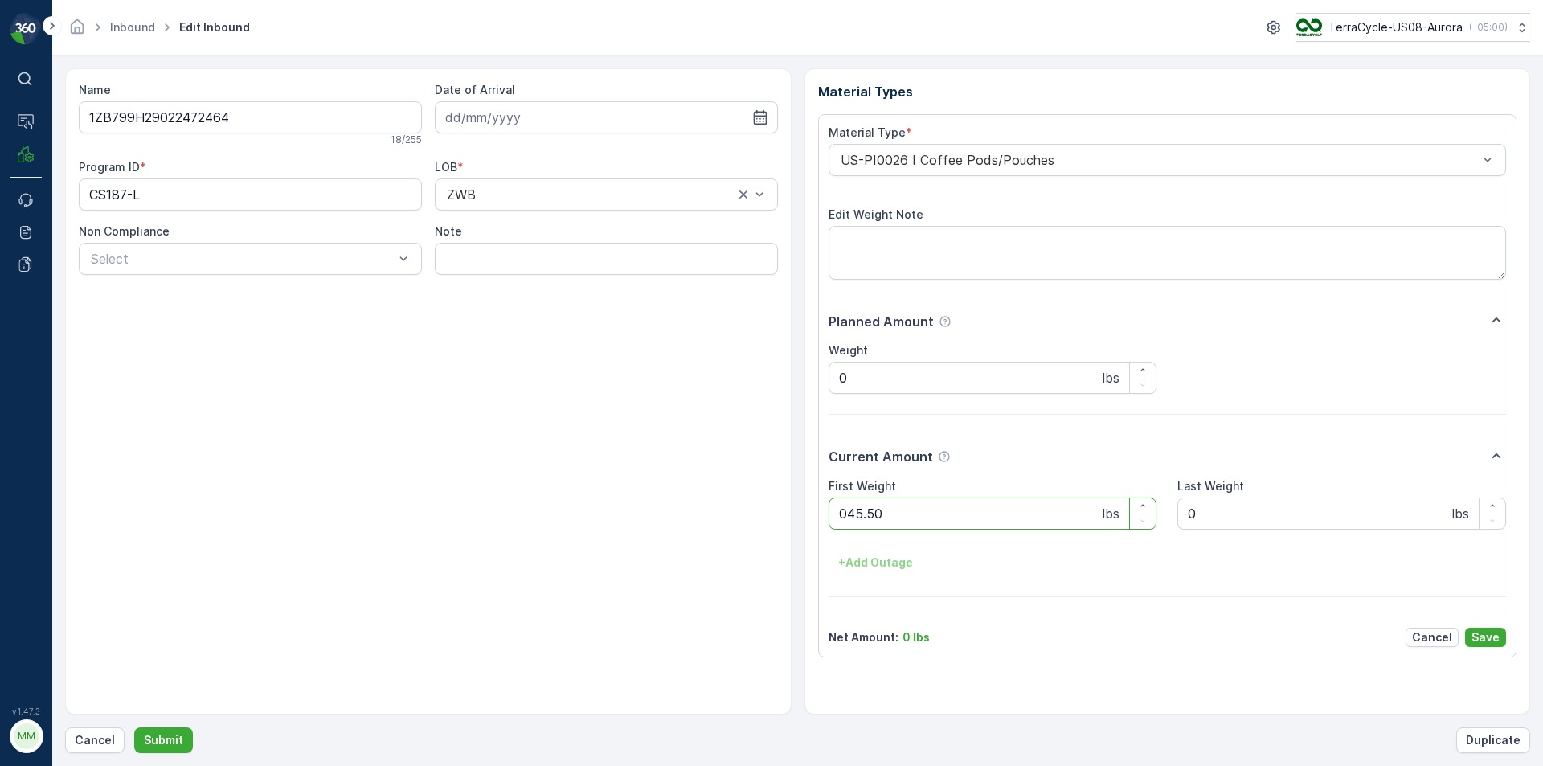
click at [134, 727] on button "Submit" at bounding box center [163, 740] width 59 height 26
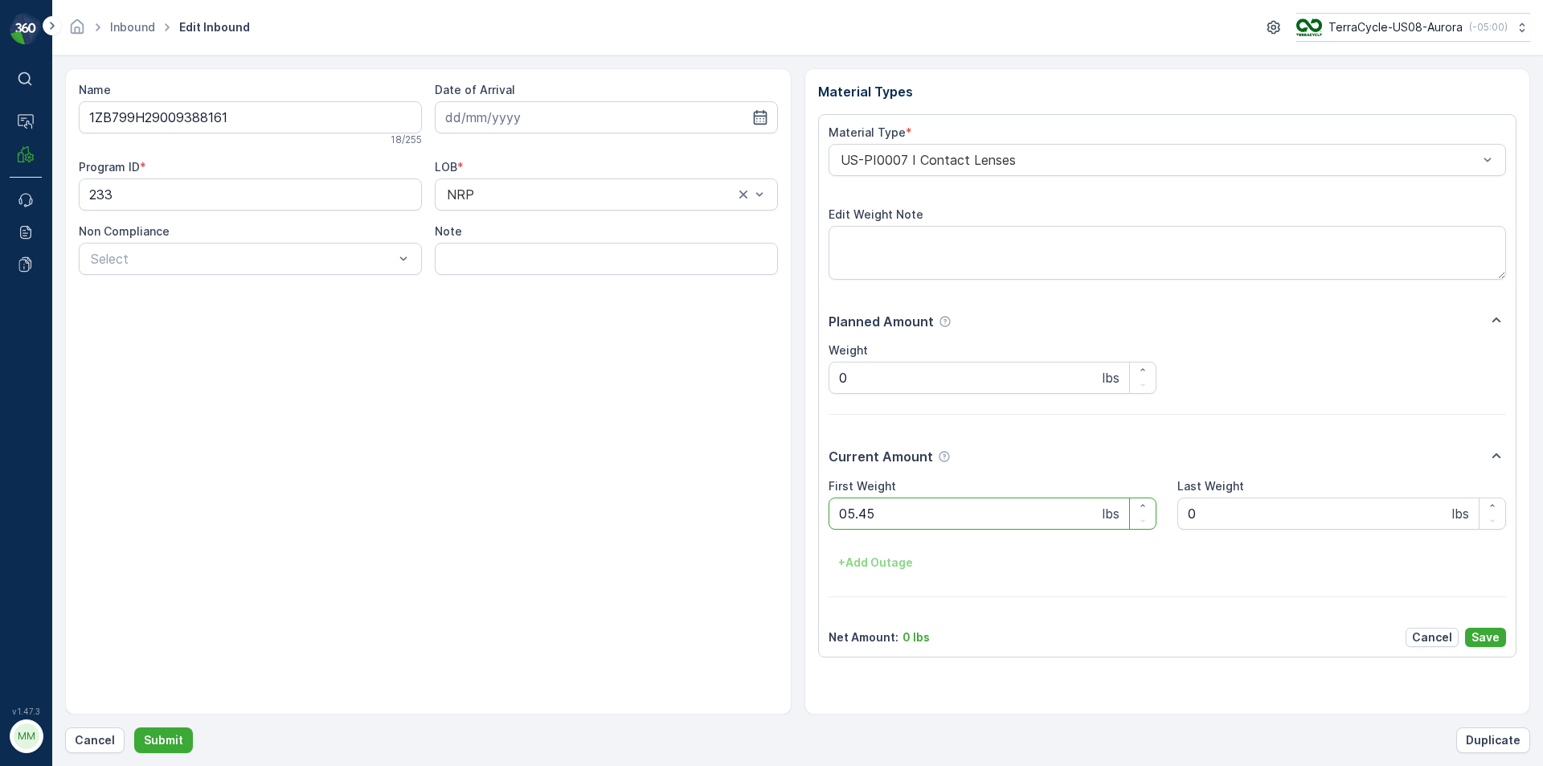
click at [134, 727] on button "Submit" at bounding box center [163, 740] width 59 height 26
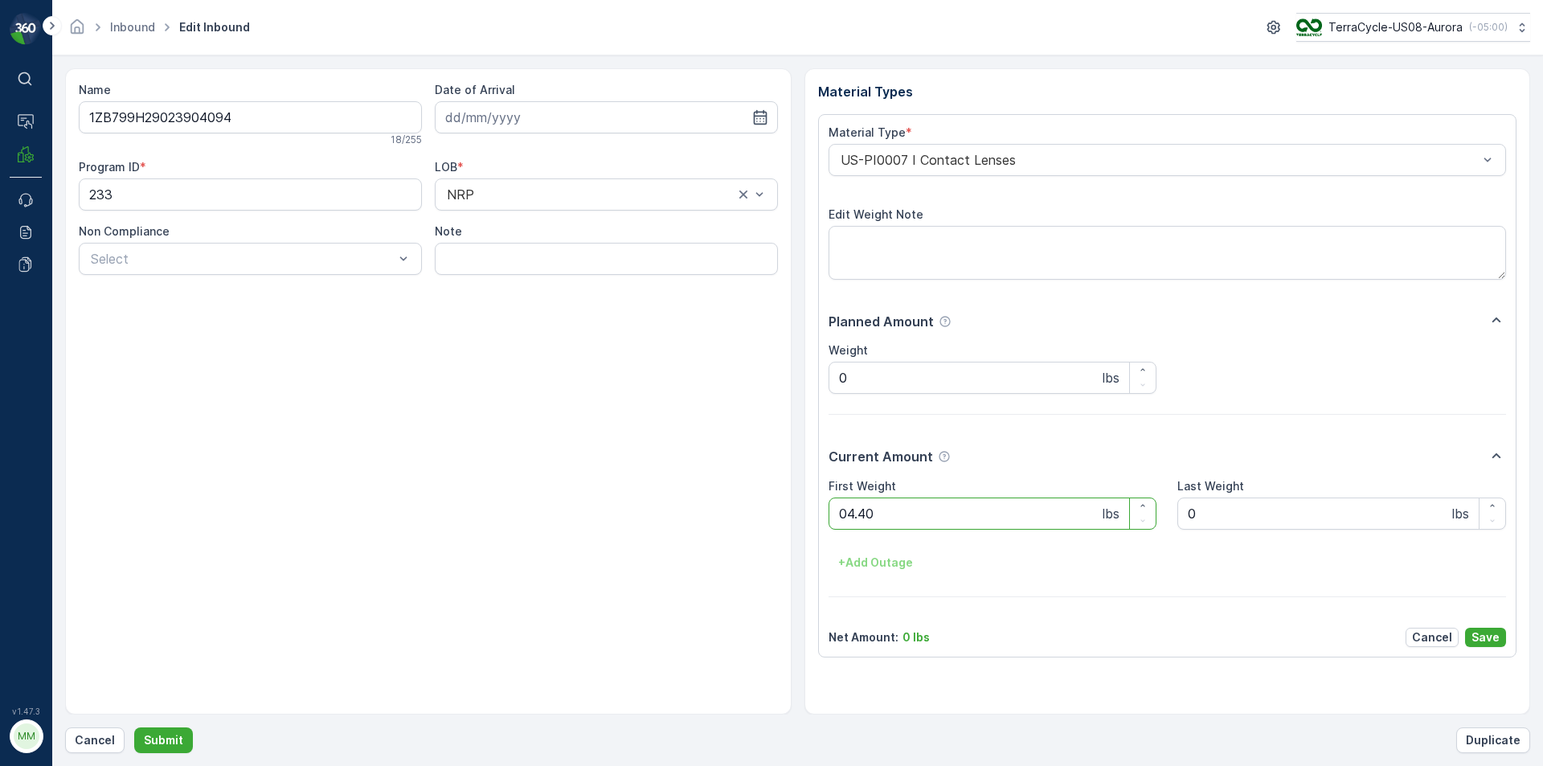
click at [134, 727] on button "Submit" at bounding box center [163, 740] width 59 height 26
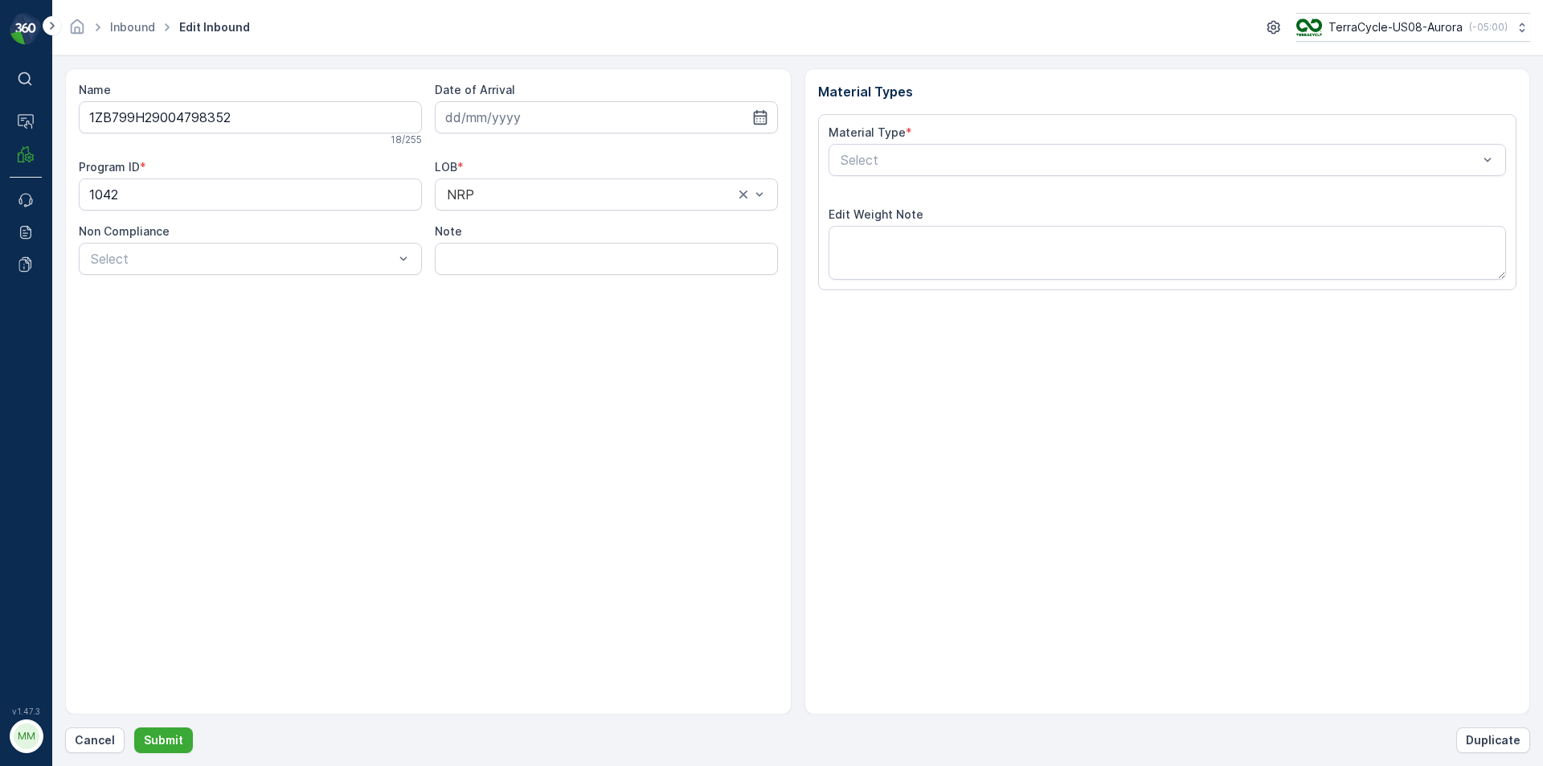
type input "[DATE]"
click at [134, 727] on button "Submit" at bounding box center [163, 740] width 59 height 26
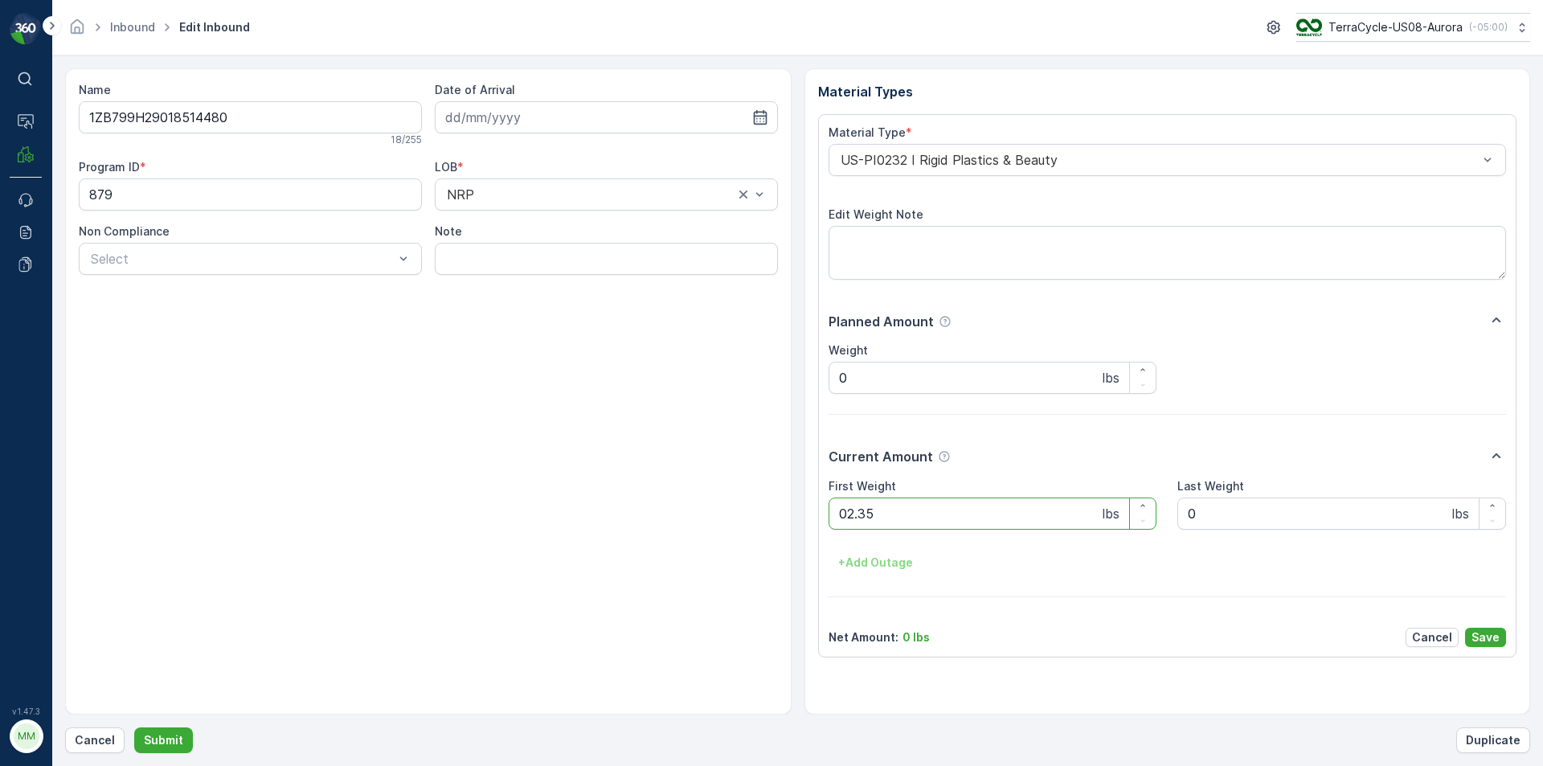
click at [134, 727] on button "Submit" at bounding box center [163, 740] width 59 height 26
